Goal: Information Seeking & Learning: Learn about a topic

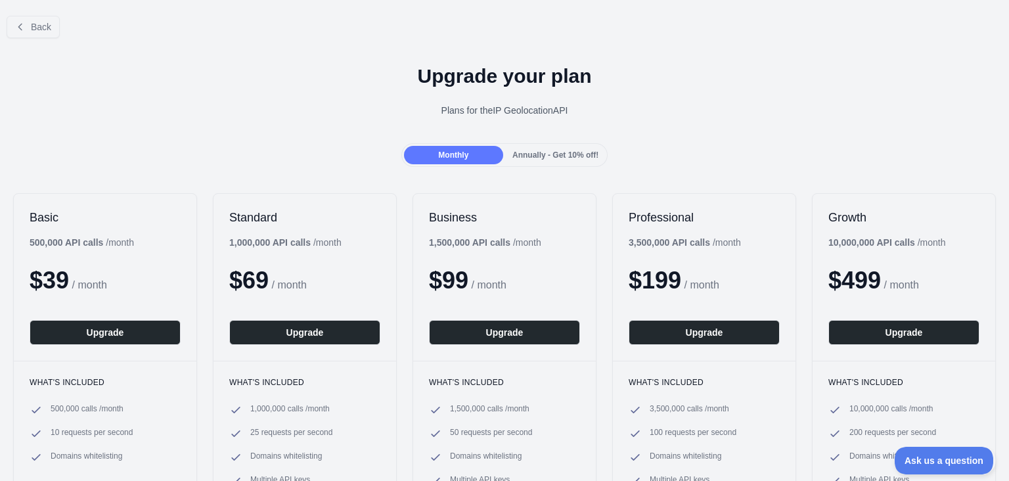
click at [30, 30] on div at bounding box center [504, 240] width 1009 height 481
click at [32, 29] on span "Back" at bounding box center [41, 27] width 20 height 11
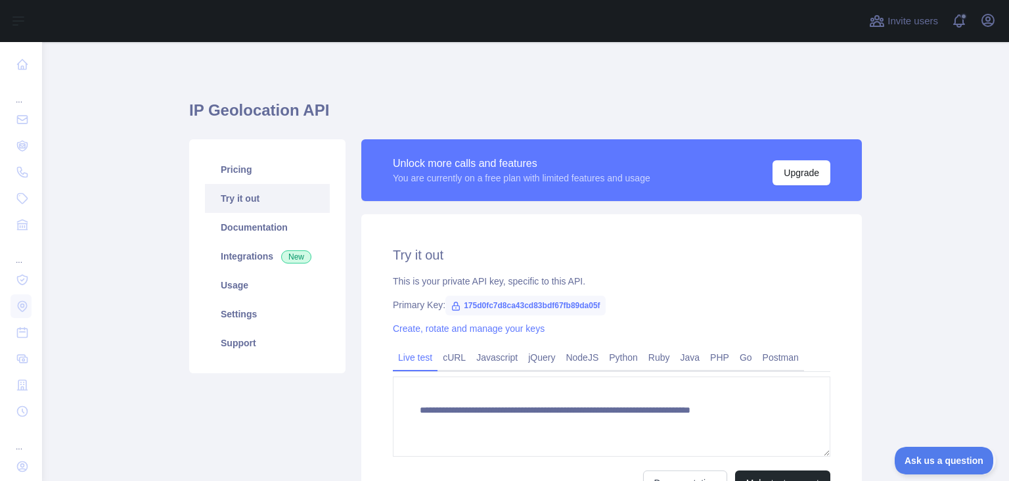
type textarea "**********"
click at [799, 168] on button "Upgrade" at bounding box center [801, 172] width 58 height 25
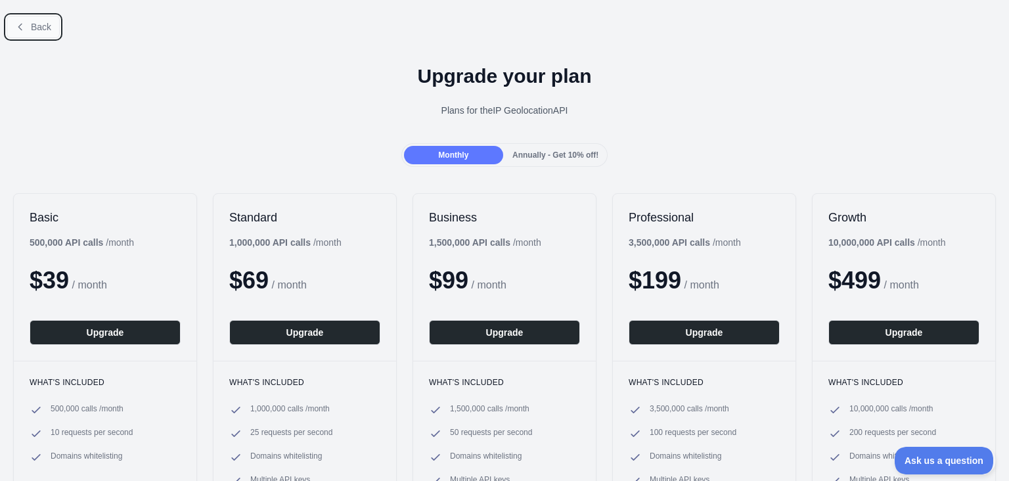
click at [34, 29] on span "Back" at bounding box center [41, 27] width 20 height 11
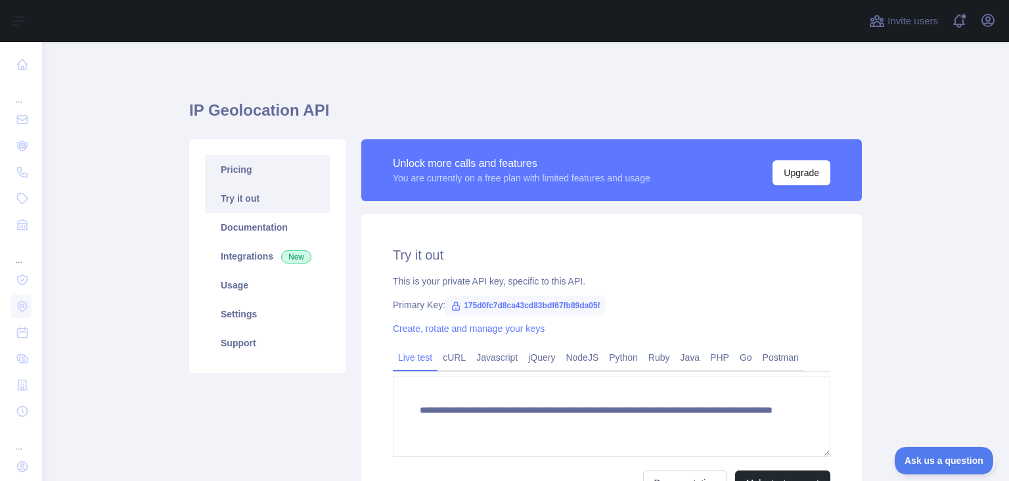
click at [236, 168] on link "Pricing" at bounding box center [267, 169] width 125 height 29
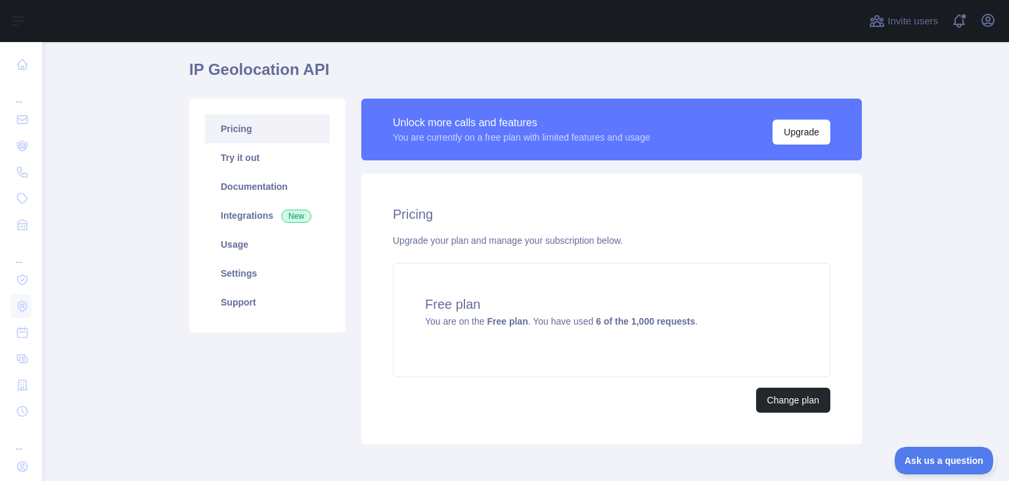
scroll to position [83, 0]
